Goal: Check status: Check status

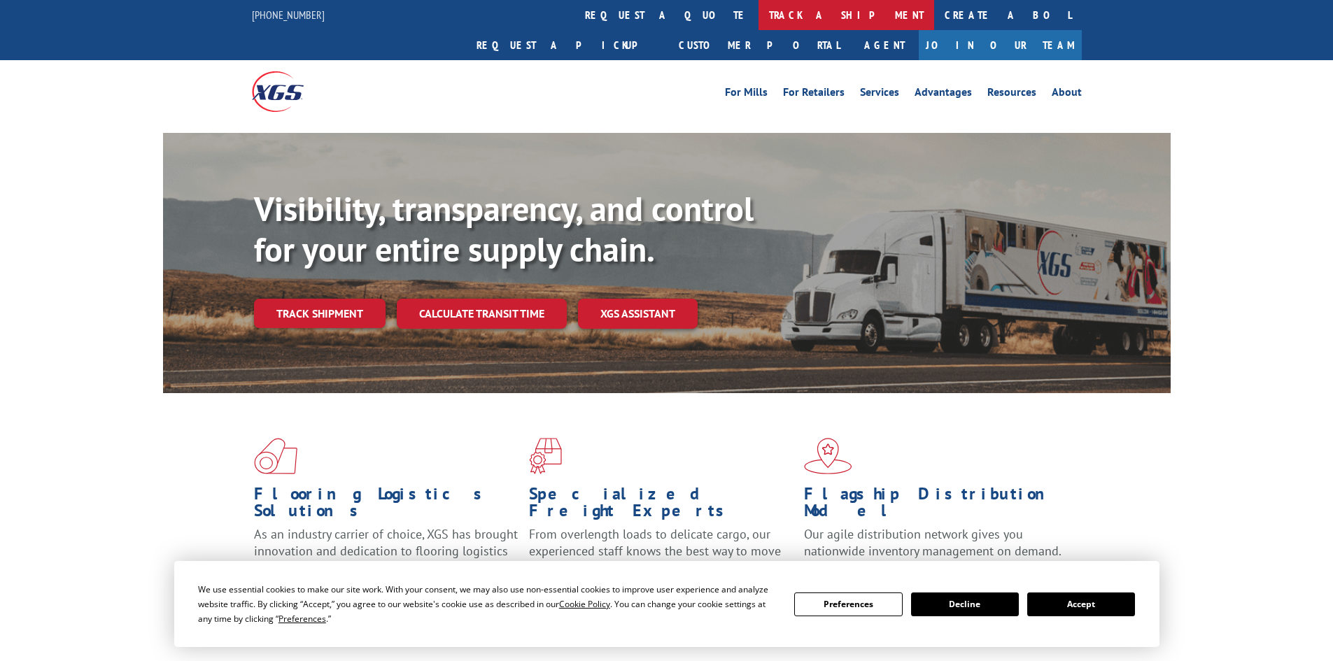
click at [758, 14] on link "track a shipment" at bounding box center [846, 15] width 176 height 30
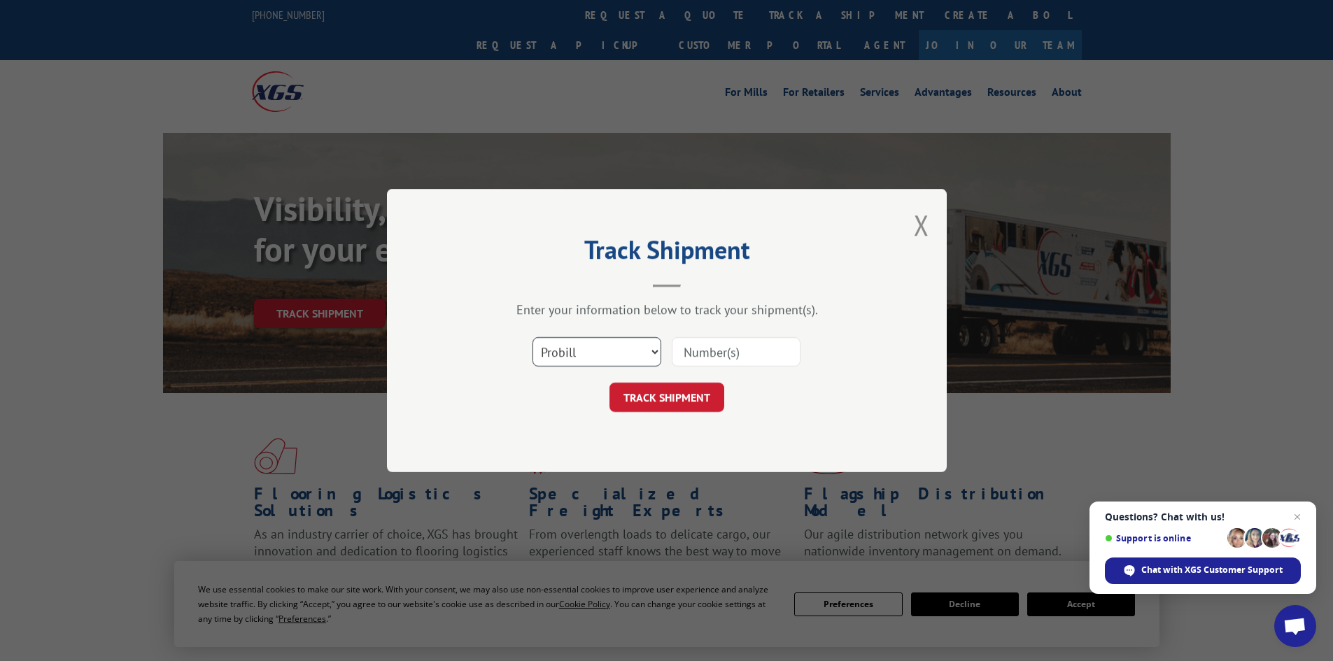
click at [650, 349] on select "Select category... Probill BOL PO" at bounding box center [596, 351] width 129 height 29
select select "bol"
click at [532, 337] on select "Select category... Probill BOL PO" at bounding box center [596, 351] width 129 height 29
click at [712, 353] on input at bounding box center [736, 351] width 129 height 29
paste input "471224"
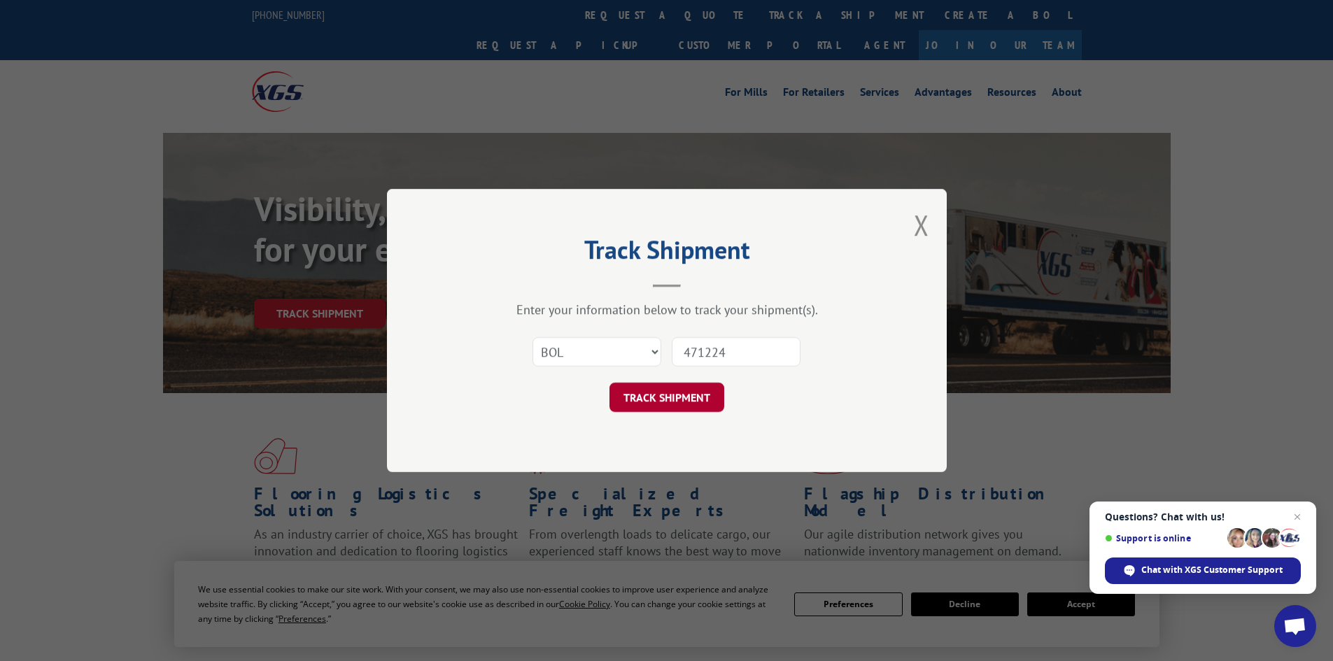
type input "471224"
click at [690, 390] on button "TRACK SHIPMENT" at bounding box center [666, 397] width 115 height 29
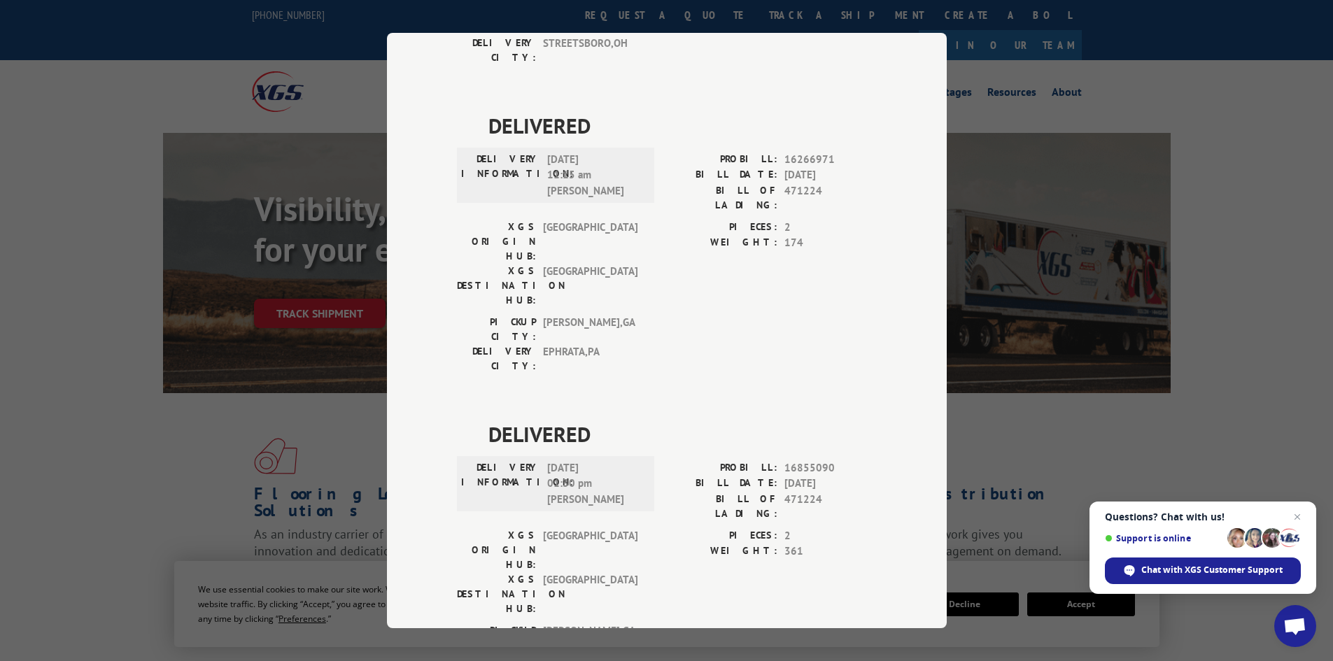
scroll to position [1329, 0]
